Goal: Task Accomplishment & Management: Complete application form

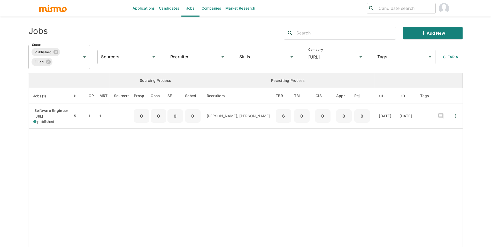
click at [392, 8] on input "search" at bounding box center [405, 8] width 57 height 7
click at [167, 10] on link "Candidates" at bounding box center [169, 8] width 25 height 17
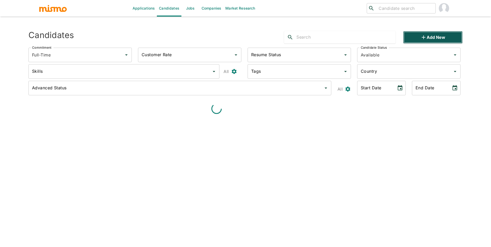
click at [441, 37] on button "Add new" at bounding box center [432, 37] width 59 height 12
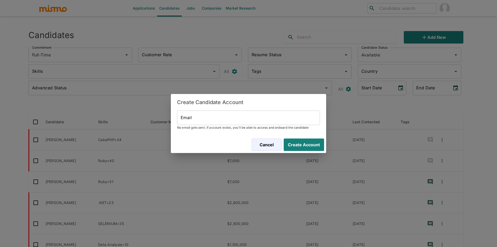
click at [275, 112] on input "Email" at bounding box center [248, 117] width 143 height 14
paste input "[EMAIL_ADDRESS][PERSON_NAME][DOMAIN_NAME]"
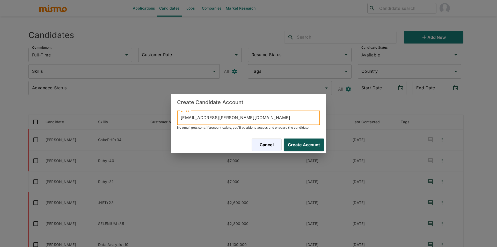
type input "[EMAIL_ADDRESS][PERSON_NAME][DOMAIN_NAME]"
click at [315, 146] on button "Create Account" at bounding box center [302, 144] width 42 height 12
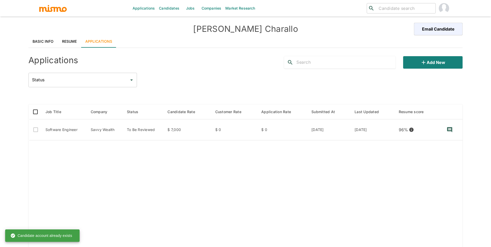
click at [58, 43] on link "Resume" at bounding box center [69, 41] width 23 height 12
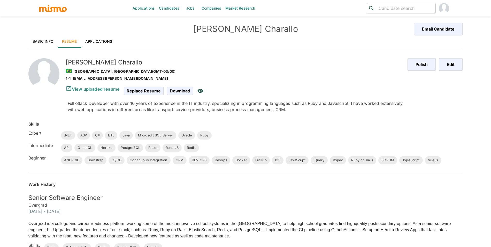
click at [173, 9] on link "Candidates" at bounding box center [169, 8] width 25 height 17
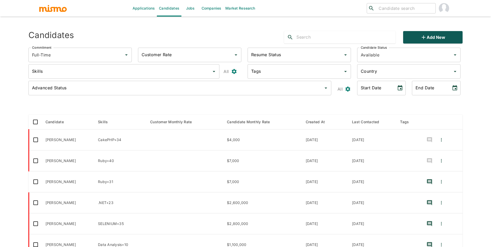
type input "Full-Time"
type input "Available"
click at [424, 32] on button "Add new" at bounding box center [432, 37] width 59 height 12
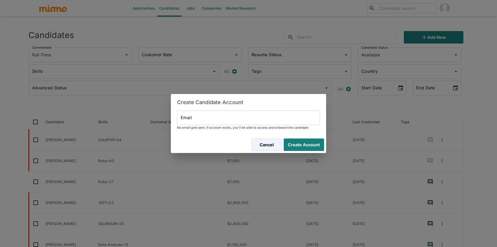
click at [212, 117] on input "Email" at bounding box center [248, 117] width 143 height 14
paste input "[EMAIL_ADDRESS][DOMAIN_NAME]"
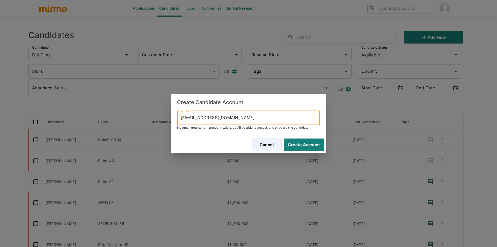
type input "[EMAIL_ADDRESS][DOMAIN_NAME]"
click at [283, 138] on button "Create Account" at bounding box center [303, 144] width 40 height 12
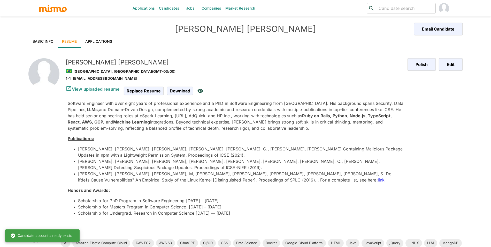
click at [96, 89] on link "View uploaded resume" at bounding box center [93, 88] width 54 height 5
